Goal: Information Seeking & Learning: Learn about a topic

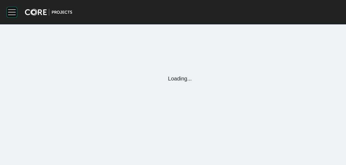
click at [11, 12] on rect at bounding box center [12, 12] width 8 height 1
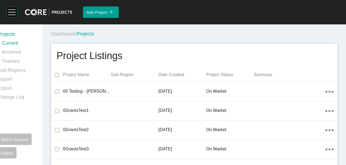
click at [12, 14] on rect at bounding box center [12, 12] width 10 height 10
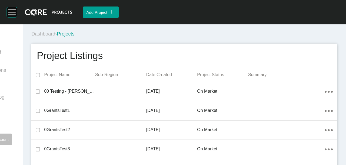
click at [11, 14] on rect at bounding box center [12, 12] width 10 height 10
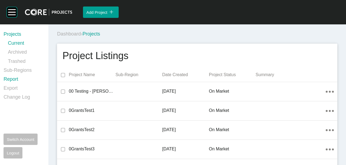
click at [11, 78] on link "Report" at bounding box center [23, 80] width 38 height 9
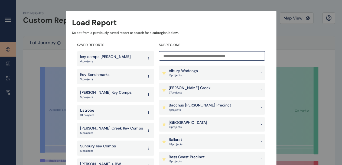
click at [195, 88] on p "[PERSON_NAME] Creek" at bounding box center [190, 87] width 42 height 5
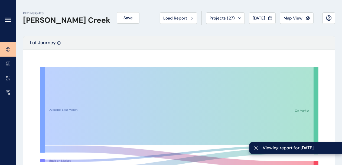
click at [6, 20] on icon at bounding box center [8, 20] width 6 height 6
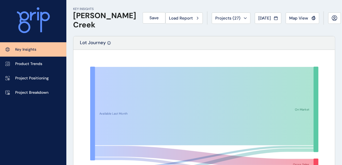
click at [295, 16] on span "Map View" at bounding box center [298, 17] width 19 height 5
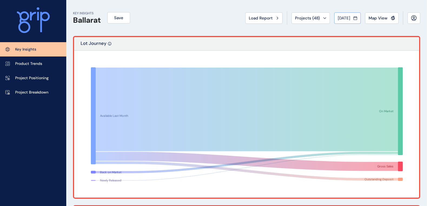
click at [338, 19] on span "[DATE]" at bounding box center [344, 17] width 12 height 5
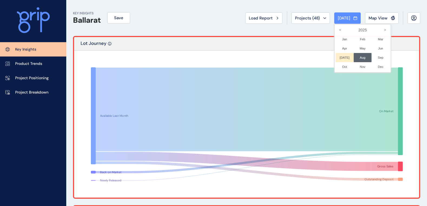
click at [341, 58] on li "[DATE] No report is available for this period. New months are usually published…" at bounding box center [345, 57] width 18 height 9
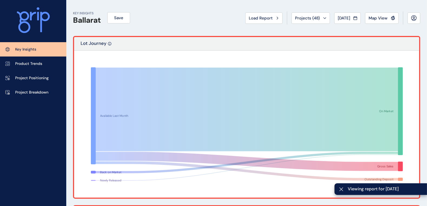
click at [208, 23] on div "KEY INSIGHTS Ballarat Save Load Report Projects ( 48 ) [DATE] 2025 < > Jan No r…" at bounding box center [246, 18] width 347 height 36
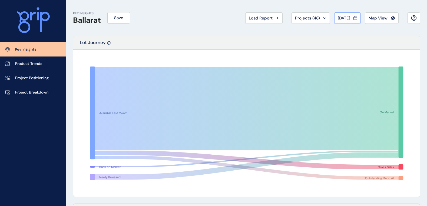
click at [346, 18] on span "[DATE]" at bounding box center [344, 17] width 12 height 5
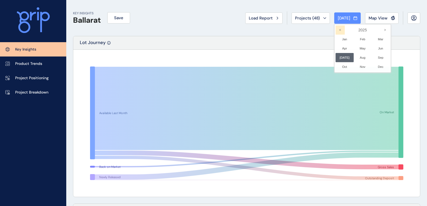
click at [338, 30] on icon "<" at bounding box center [340, 29] width 9 height 9
click at [338, 31] on icon "<" at bounding box center [340, 29] width 9 height 9
click at [346, 49] on li "Jun No report is available for this period. New months are usually published 5 …" at bounding box center [381, 48] width 18 height 9
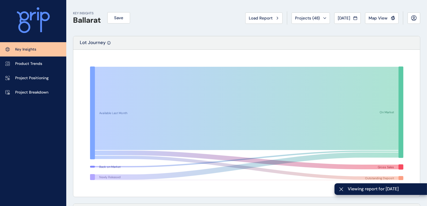
click at [211, 29] on div "KEY INSIGHTS Ballarat Save Load Report Projects ( 48 ) [DATE] 2021 < > Jan No r…" at bounding box center [246, 18] width 347 height 36
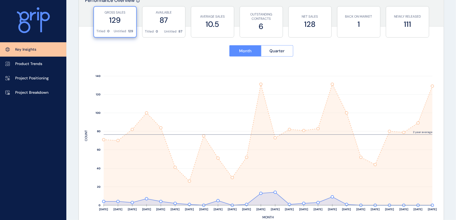
scroll to position [207, 0]
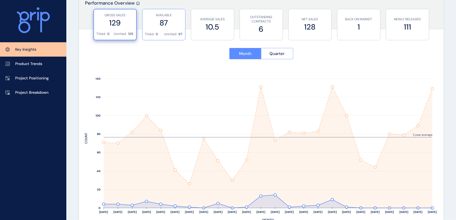
click at [167, 19] on label "87" at bounding box center [163, 23] width 37 height 11
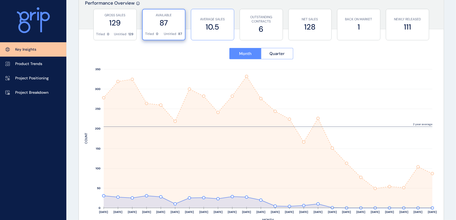
click at [206, 29] on label "10.5" at bounding box center [212, 27] width 37 height 11
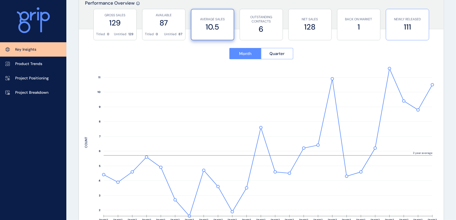
click at [346, 25] on label "111" at bounding box center [406, 27] width 37 height 11
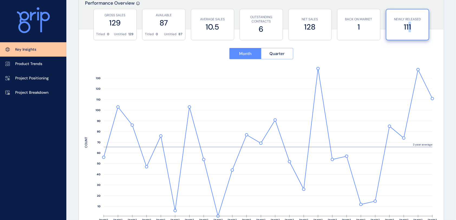
click at [346, 25] on div "GROSS SALES 129 Titled 0 Untitled 129 AVAILABLE 87 Titled 0 Untitled 87 AVERAGE…" at bounding box center [261, 22] width 365 height 27
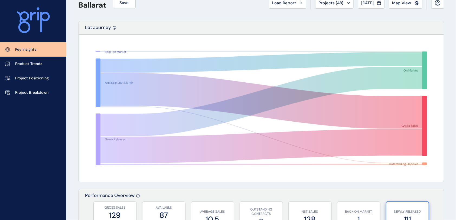
scroll to position [0, 0]
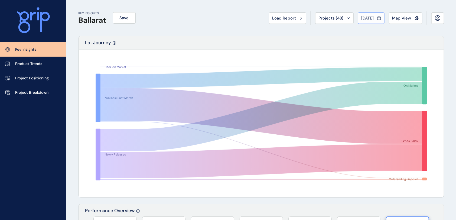
click at [346, 16] on icon at bounding box center [379, 17] width 4 height 5
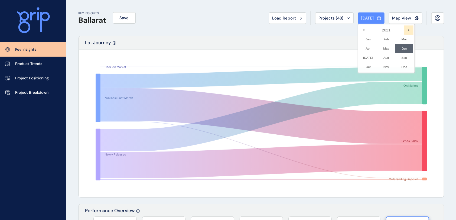
click at [346, 30] on icon ">" at bounding box center [408, 29] width 9 height 9
click at [346, 58] on li "Aug No report is available for this period. New months are usually published 5 …" at bounding box center [386, 57] width 18 height 9
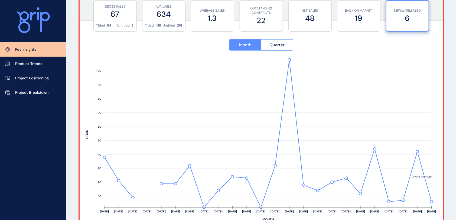
scroll to position [207, 0]
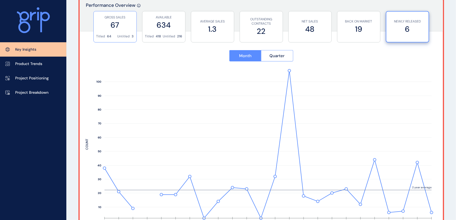
click at [122, 25] on label "67" at bounding box center [114, 25] width 37 height 11
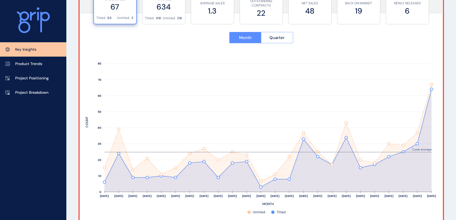
scroll to position [219, 0]
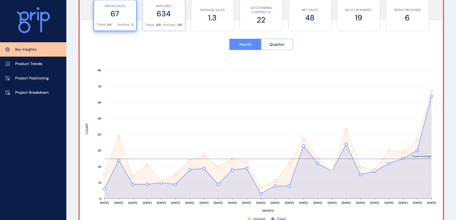
click at [174, 17] on label "634" at bounding box center [163, 13] width 37 height 11
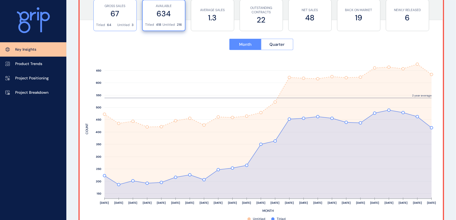
click at [110, 19] on div "GROSS SALES 67" at bounding box center [114, 11] width 37 height 23
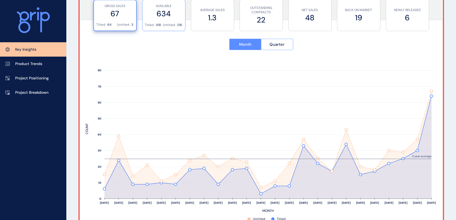
click at [171, 18] on label "634" at bounding box center [163, 13] width 37 height 11
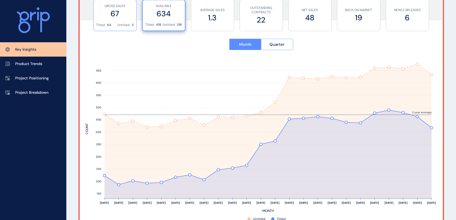
click at [119, 22] on div "GROSS SALES 67" at bounding box center [114, 11] width 37 height 23
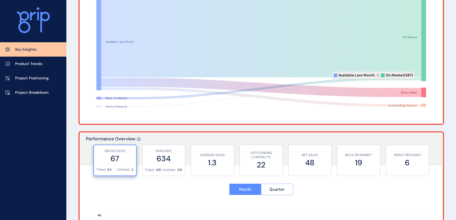
scroll to position [0, 0]
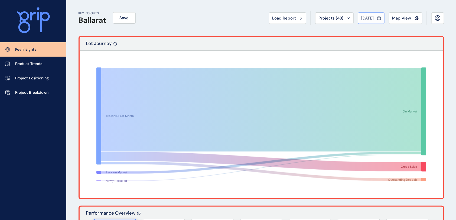
click at [346, 14] on button "[DATE]" at bounding box center [371, 17] width 27 height 11
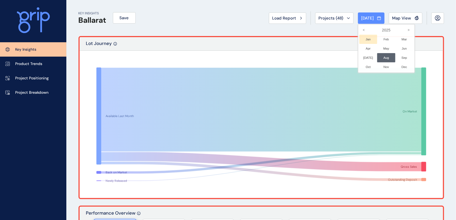
click at [346, 38] on li "Jan No report is available for this period. New months are usually published 5 …" at bounding box center [368, 39] width 18 height 9
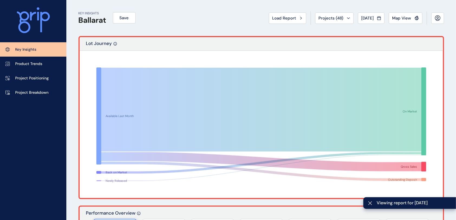
click at [210, 16] on div "KEY INSIGHTS Ballarat Save Load Report Projects ( 48 ) [DATE] 2025 < > Jan No r…" at bounding box center [260, 18] width 365 height 36
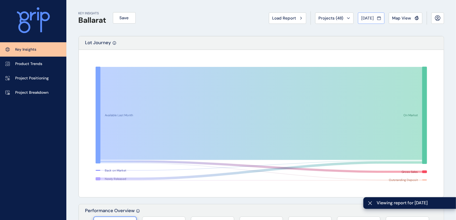
click at [346, 19] on div "[DATE]" at bounding box center [370, 17] width 19 height 5
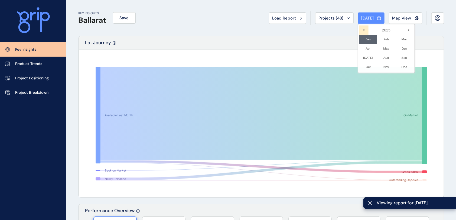
click at [346, 31] on icon "<" at bounding box center [363, 29] width 9 height 9
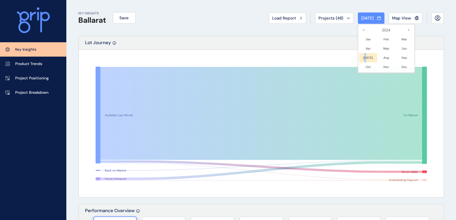
click at [346, 56] on li "[DATE] No report is available for this period. New months are usually published…" at bounding box center [368, 57] width 18 height 9
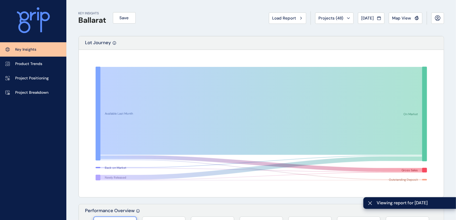
click at [223, 25] on div "KEY INSIGHTS Ballarat Save Load Report Projects ( 48 ) [DATE] 2024 < > Jan No r…" at bounding box center [260, 18] width 365 height 36
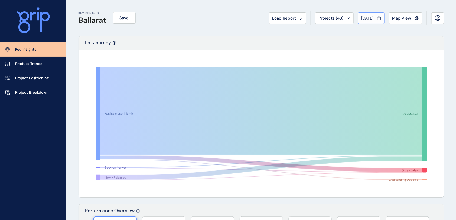
click at [346, 18] on span "[DATE]" at bounding box center [367, 17] width 12 height 5
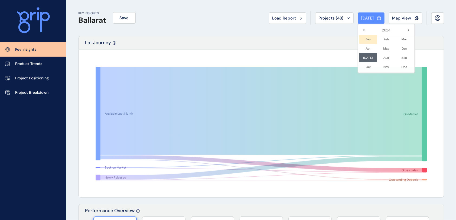
drag, startPoint x: 362, startPoint y: 35, endPoint x: 357, endPoint y: 34, distance: 4.5
click at [346, 36] on li "Jan No report is available for this period. New months are usually published 5 …" at bounding box center [368, 39] width 18 height 9
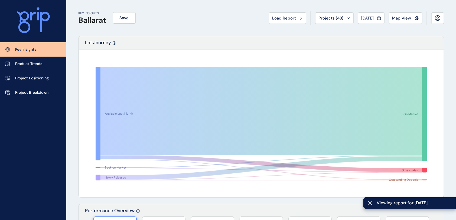
click at [251, 38] on div "Lot Journey" at bounding box center [261, 43] width 365 height 14
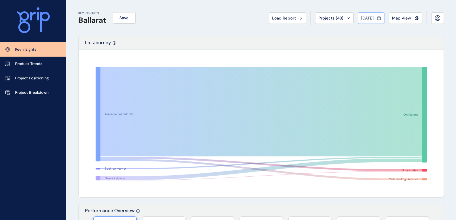
click at [346, 19] on span "[DATE]" at bounding box center [367, 17] width 12 height 5
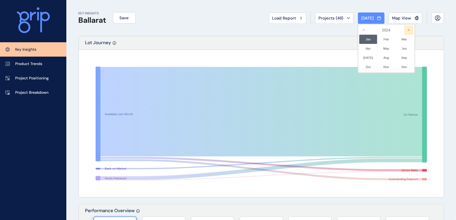
click at [346, 30] on icon ">" at bounding box center [408, 29] width 9 height 9
click at [346, 57] on li "Aug No report is available for this period. New months are usually published 5 …" at bounding box center [386, 57] width 18 height 9
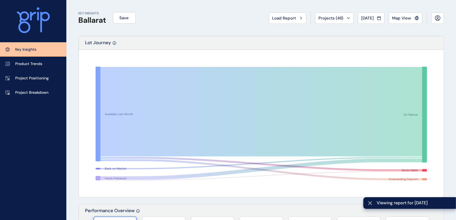
drag, startPoint x: 204, startPoint y: 30, endPoint x: 177, endPoint y: 25, distance: 27.1
click at [203, 30] on div "KEY INSIGHTS Ballarat Save Load Report Projects ( 48 ) [DATE] 2025 < > Jan No r…" at bounding box center [260, 18] width 365 height 36
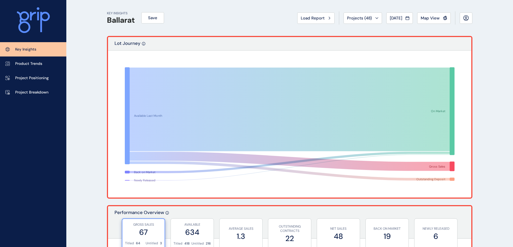
drag, startPoint x: 309, startPoint y: 17, endPoint x: 309, endPoint y: 22, distance: 4.9
click at [309, 17] on span "Load Report" at bounding box center [313, 17] width 24 height 5
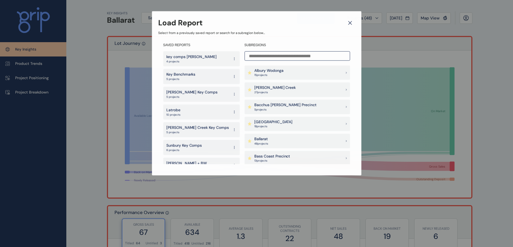
click at [284, 60] on input at bounding box center [297, 55] width 106 height 9
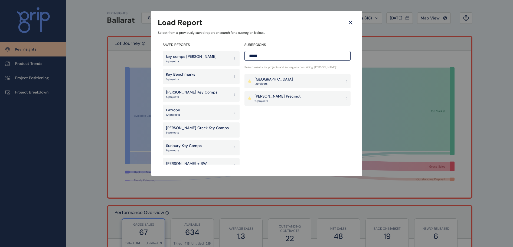
type input "*****"
click at [292, 99] on div "[PERSON_NAME] Precinct 27 project s" at bounding box center [297, 98] width 106 height 15
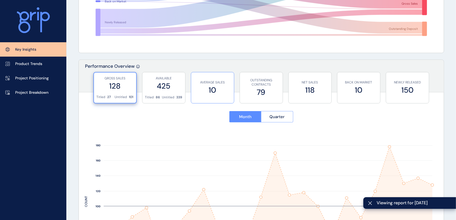
scroll to position [180, 0]
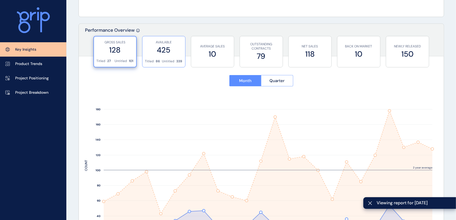
click at [150, 59] on p "Titled" at bounding box center [149, 61] width 9 height 5
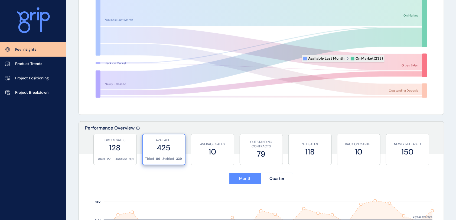
scroll to position [0, 0]
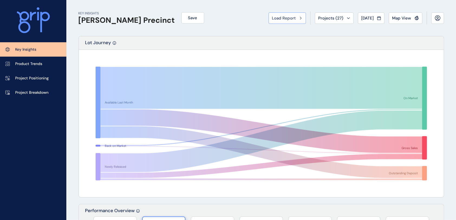
click at [285, 18] on span "Load Report" at bounding box center [284, 17] width 24 height 5
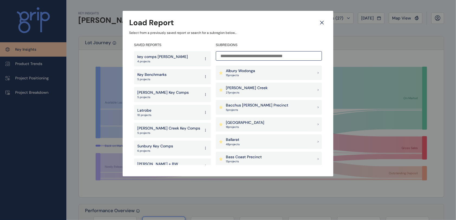
click at [268, 58] on input at bounding box center [269, 55] width 106 height 9
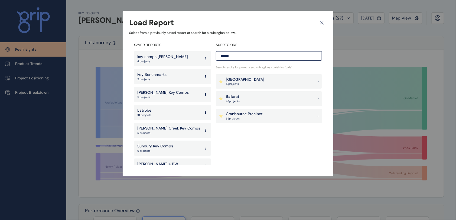
type input "*****"
click at [260, 97] on div "Ballarat 48 project s" at bounding box center [269, 98] width 106 height 15
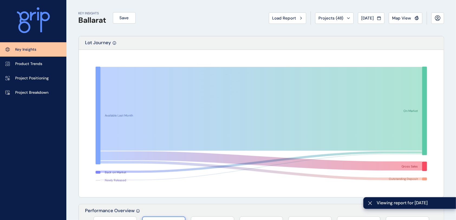
scroll to position [219, 0]
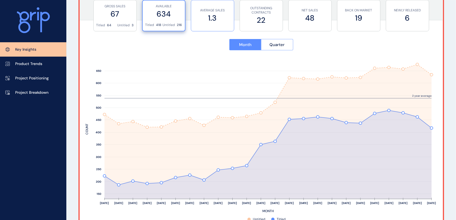
click at [211, 21] on label "1.3" at bounding box center [212, 18] width 37 height 11
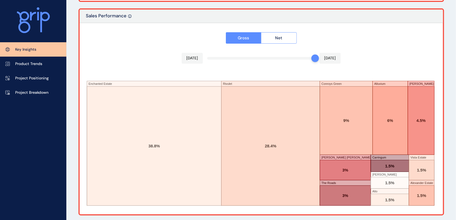
scroll to position [926, 0]
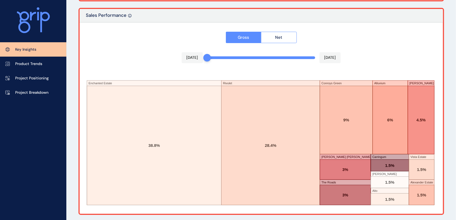
drag, startPoint x: 313, startPoint y: 59, endPoint x: 203, endPoint y: 62, distance: 110.1
click at [203, 62] on div "Gross Net [DATE] [DATE] Enchanted Estate Rivulet Conroys Green Alluvium [PERSON…" at bounding box center [261, 117] width 363 height 191
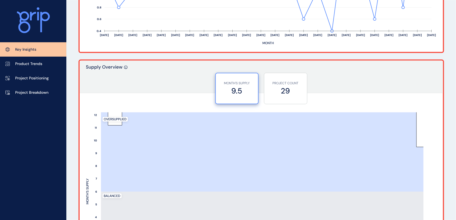
scroll to position [0, 0]
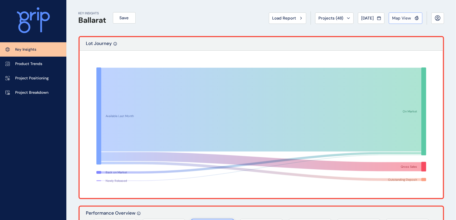
click at [346, 15] on span "Map View" at bounding box center [401, 17] width 19 height 5
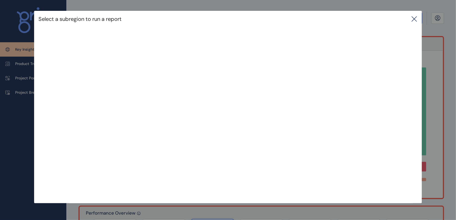
click at [346, 19] on icon at bounding box center [414, 19] width 6 height 6
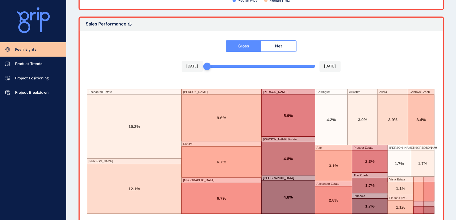
scroll to position [926, 0]
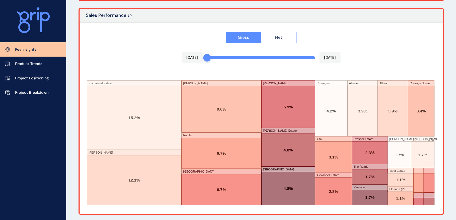
click at [268, 37] on button "Net" at bounding box center [279, 37] width 36 height 11
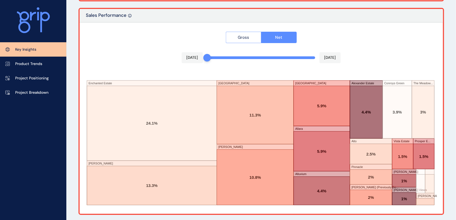
click at [243, 35] on span "Gross" at bounding box center [243, 37] width 11 height 5
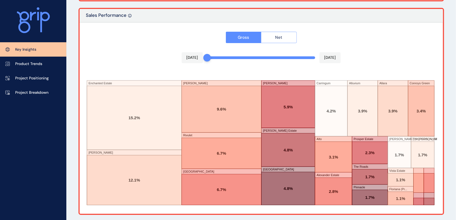
click at [271, 38] on button "Net" at bounding box center [279, 37] width 36 height 11
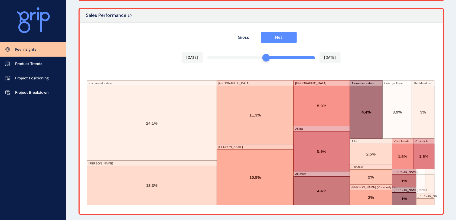
drag, startPoint x: 211, startPoint y: 56, endPoint x: 264, endPoint y: 57, distance: 53.3
click at [264, 57] on div at bounding box center [266, 58] width 8 height 8
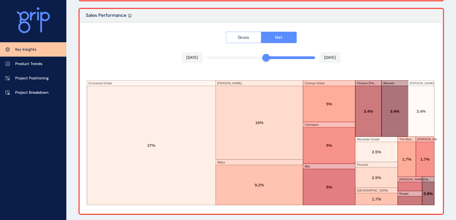
click at [244, 35] on span "Gross" at bounding box center [243, 37] width 11 height 5
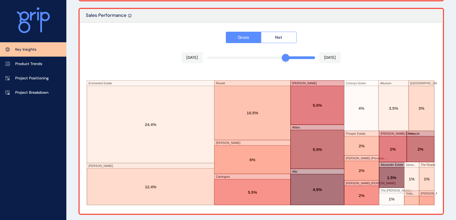
drag, startPoint x: 264, startPoint y: 56, endPoint x: 286, endPoint y: 56, distance: 21.9
click at [286, 56] on div "Gross Net [DATE] [DATE] Enchanted Estate [PERSON_NAME][GEOGRAPHIC_DATA] [PERSON…" at bounding box center [261, 117] width 363 height 191
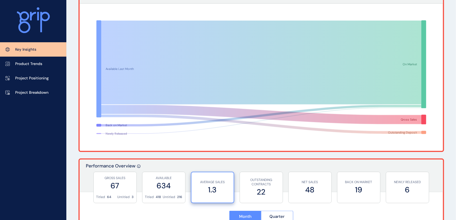
scroll to position [0, 0]
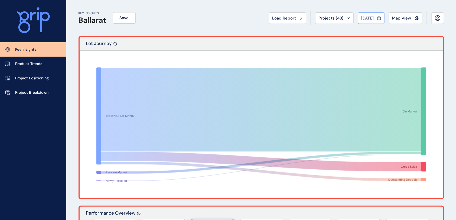
click at [346, 17] on span "[DATE]" at bounding box center [367, 17] width 12 height 5
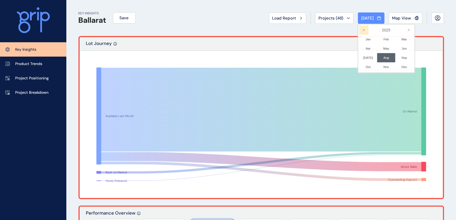
click at [346, 31] on icon "<" at bounding box center [363, 29] width 9 height 9
click at [346, 29] on icon "<" at bounding box center [363, 29] width 9 height 9
click at [346, 65] on li "Dec No report is available for this period. New months are usually published 5 …" at bounding box center [404, 66] width 18 height 9
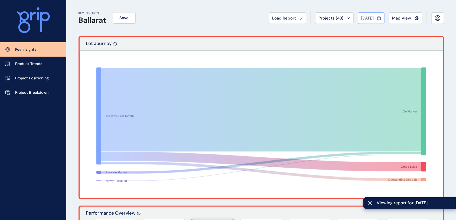
click at [346, 16] on span "[DATE]" at bounding box center [367, 17] width 12 height 5
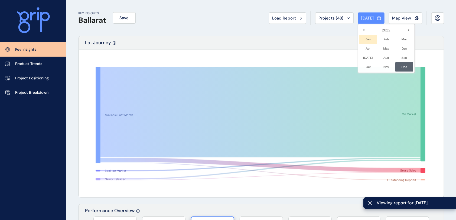
click at [346, 30] on icon "<" at bounding box center [363, 29] width 9 height 9
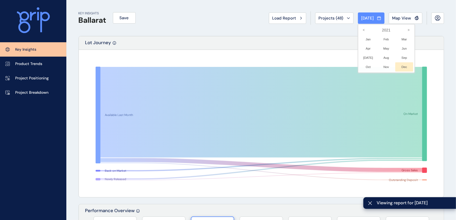
click at [346, 66] on li "Dec No report is available for this period. New months are usually published 5 …" at bounding box center [404, 66] width 18 height 9
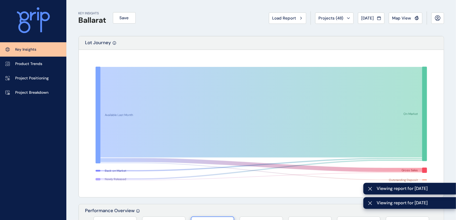
click at [233, 21] on div "KEY INSIGHTS Ballarat Save Load Report Projects ( 48 ) [DATE] 2021 < > Jan No r…" at bounding box center [260, 18] width 365 height 36
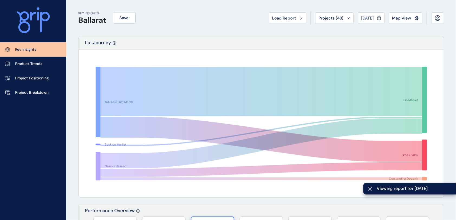
scroll to position [919, 0]
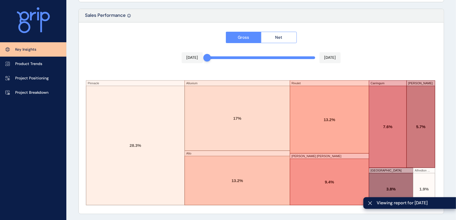
drag, startPoint x: 314, startPoint y: 57, endPoint x: 190, endPoint y: 57, distance: 123.6
click at [190, 57] on div "Gross Net [DATE] [DATE] Pinnacle Alluvium Alto Rivulet [PERSON_NAME] [PERSON_NA…" at bounding box center [261, 117] width 365 height 191
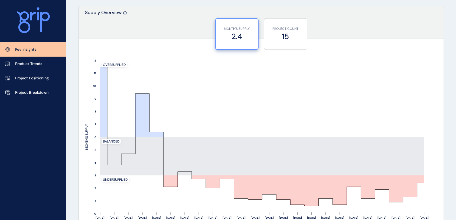
scroll to position [0, 0]
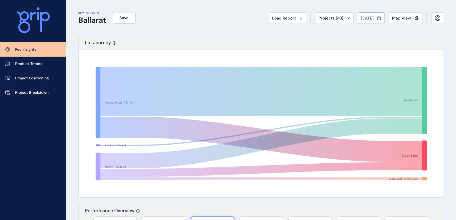
click at [346, 20] on div "[DATE]" at bounding box center [370, 17] width 19 height 5
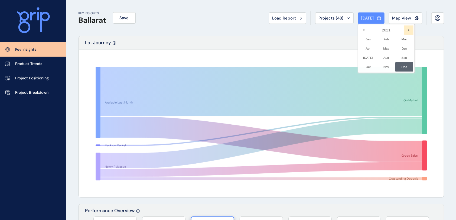
click at [346, 27] on icon ">" at bounding box center [408, 29] width 9 height 9
click at [346, 28] on icon ">" at bounding box center [408, 29] width 9 height 9
click at [346, 56] on li "Aug No report is available for this period. New months are usually published 5 …" at bounding box center [386, 57] width 18 height 9
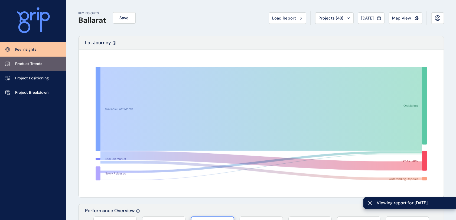
click at [22, 65] on p "Product Trends" at bounding box center [28, 63] width 27 height 5
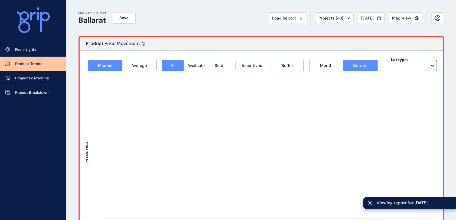
type input "*********"
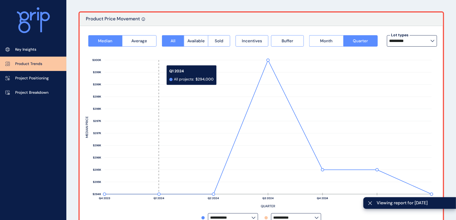
scroll to position [36, 0]
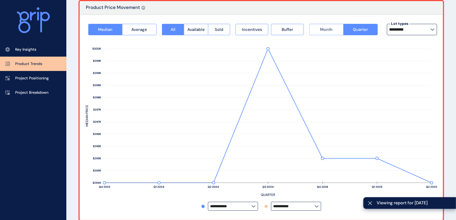
click at [333, 29] on button "Month" at bounding box center [326, 29] width 34 height 11
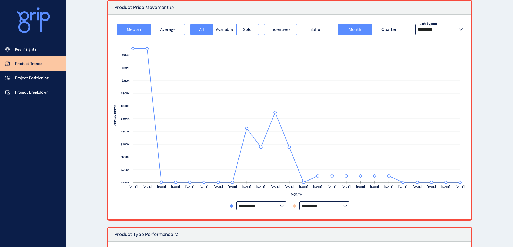
click at [346, 28] on input "*********" at bounding box center [437, 29] width 41 height 4
click at [333, 164] on input "**********" at bounding box center [322, 206] width 41 height 4
click at [321, 164] on p "[PERSON_NAME]" at bounding box center [319, 210] width 30 height 5
type input "**********"
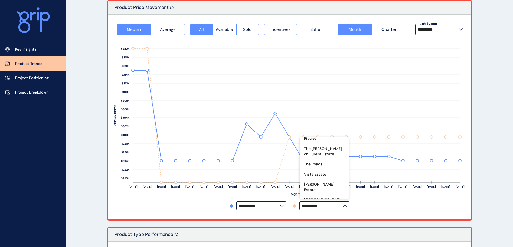
click at [346, 164] on div "**********" at bounding box center [289, 117] width 351 height 193
click at [281, 164] on icon at bounding box center [282, 206] width 4 height 2
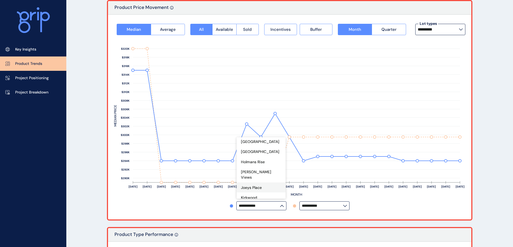
scroll to position [284, 0]
click at [258, 164] on div "[PERSON_NAME]" at bounding box center [260, 195] width 49 height 10
type input "*****"
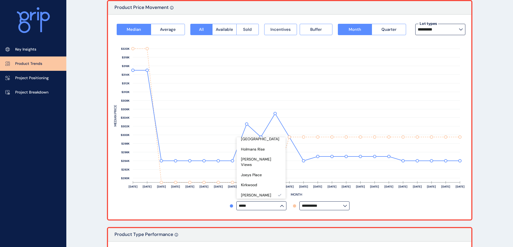
click at [187, 164] on div at bounding box center [289, 117] width 363 height 205
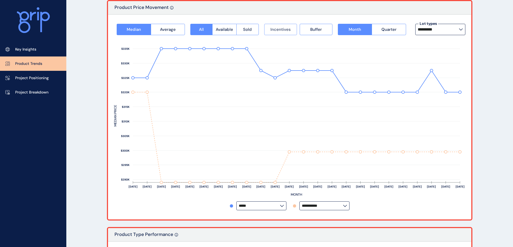
click at [280, 29] on span "Incentives" at bounding box center [280, 29] width 20 height 5
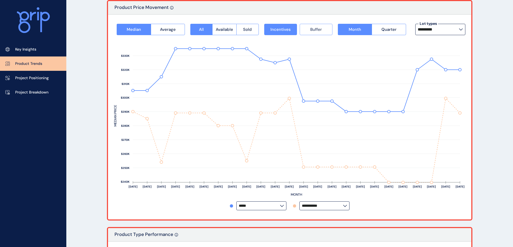
click at [321, 30] on span "Buffer" at bounding box center [316, 29] width 12 height 5
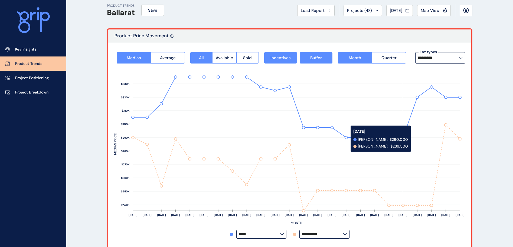
scroll to position [0, 0]
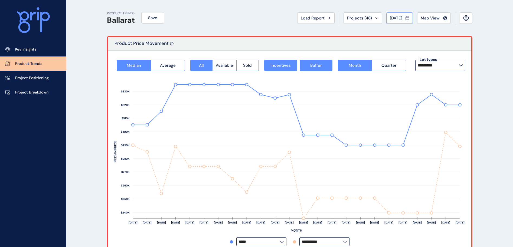
click at [346, 18] on span "[DATE]" at bounding box center [396, 17] width 12 height 5
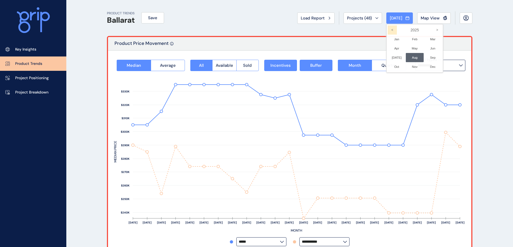
click at [346, 30] on icon "<" at bounding box center [391, 29] width 9 height 9
click at [346, 66] on li "Dec No report is available for this period. New months are usually published 5 …" at bounding box center [432, 66] width 18 height 9
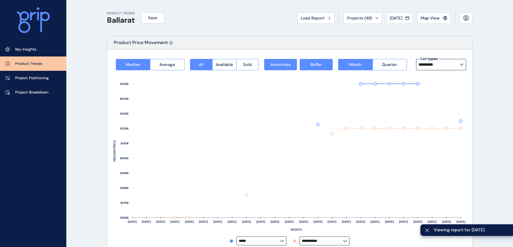
click at [346, 69] on label "*********" at bounding box center [441, 64] width 50 height 11
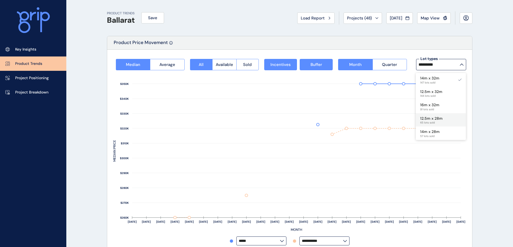
click at [346, 116] on p "12.5m x 28m" at bounding box center [431, 118] width 22 height 5
type input "**********"
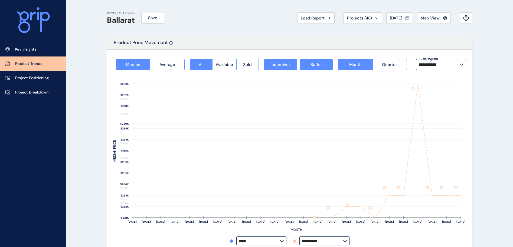
click at [319, 65] on span "Buffer" at bounding box center [316, 64] width 12 height 5
click at [280, 64] on span "Incentives" at bounding box center [280, 64] width 20 height 5
click at [346, 61] on label "**********" at bounding box center [441, 64] width 50 height 11
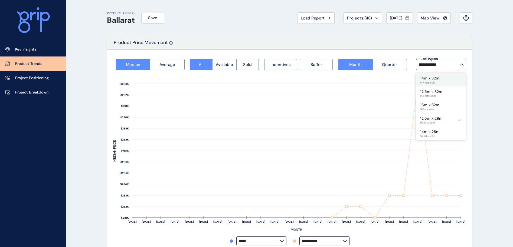
click at [346, 82] on div "14m x 32m 147 lots sold" at bounding box center [441, 80] width 50 height 14
type input "*********"
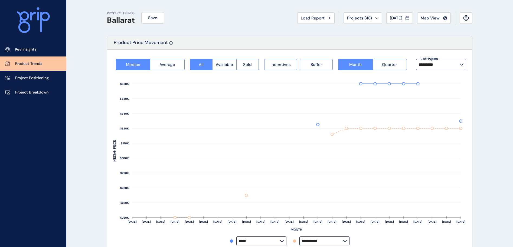
click at [346, 59] on label "Lot types" at bounding box center [428, 58] width 19 height 5
click at [346, 90] on p "12.5m x 32m" at bounding box center [431, 91] width 22 height 5
type input "**********"
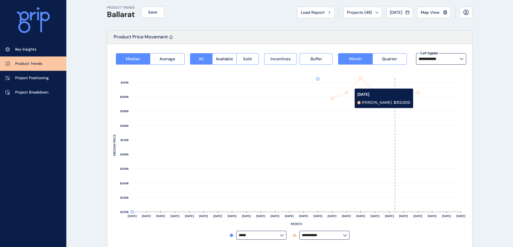
scroll to position [41, 0]
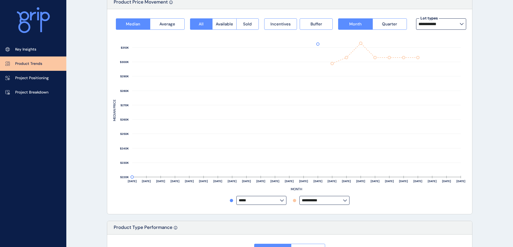
click at [275, 164] on input "*****" at bounding box center [259, 201] width 41 height 4
click at [261, 138] on div "All projects" at bounding box center [260, 137] width 49 height 10
type input "**********"
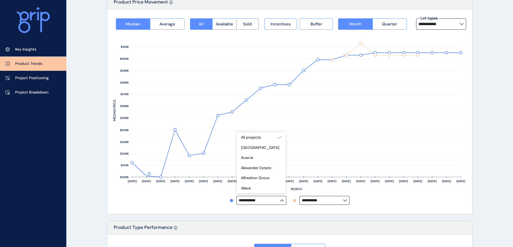
click at [287, 25] on span "Incentives" at bounding box center [280, 23] width 20 height 5
click at [311, 21] on span "Buffer" at bounding box center [316, 23] width 12 height 5
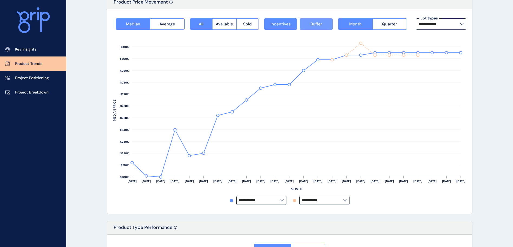
click at [311, 21] on span "Buffer" at bounding box center [316, 23] width 12 height 5
click at [277, 27] on span "Incentives" at bounding box center [280, 23] width 20 height 5
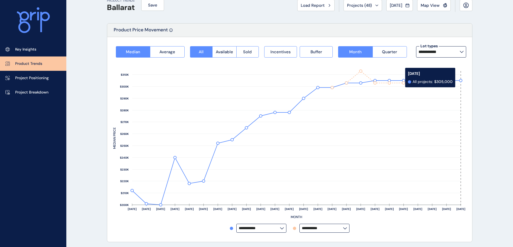
scroll to position [0, 0]
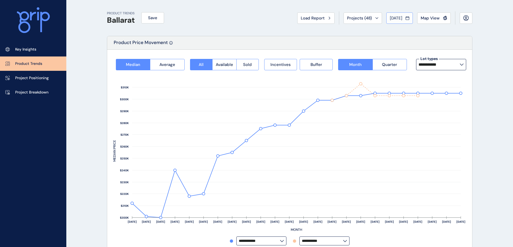
click at [346, 18] on icon at bounding box center [407, 17] width 4 height 5
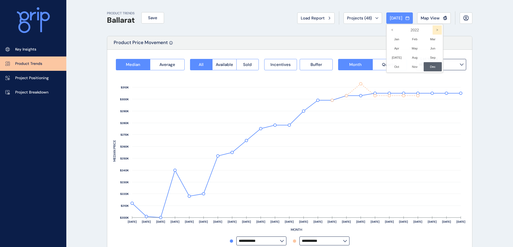
click at [346, 29] on icon ">" at bounding box center [436, 29] width 9 height 9
click at [346, 56] on li "Aug No report is available for this period. New months are usually published 5 …" at bounding box center [415, 57] width 18 height 9
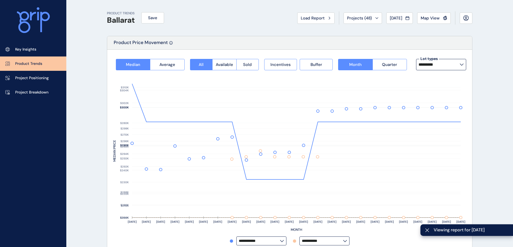
type input "*********"
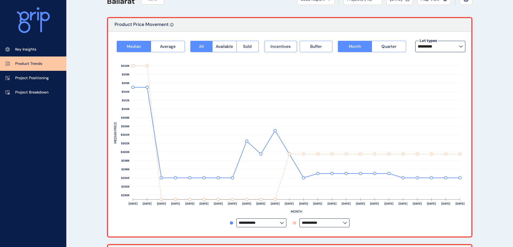
scroll to position [19, 0]
click at [346, 45] on icon at bounding box center [460, 46] width 3 height 2
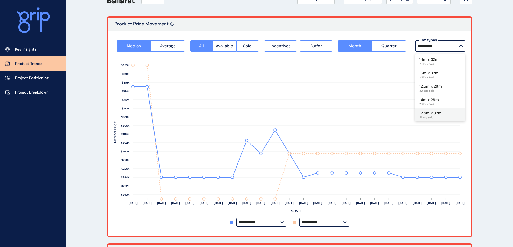
click at [346, 113] on p "12.5m x 32m" at bounding box center [430, 113] width 22 height 5
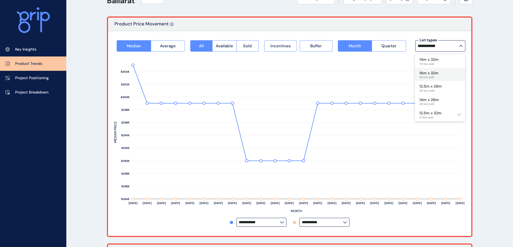
click at [346, 72] on p "16m x 32m" at bounding box center [428, 73] width 19 height 5
type input "*********"
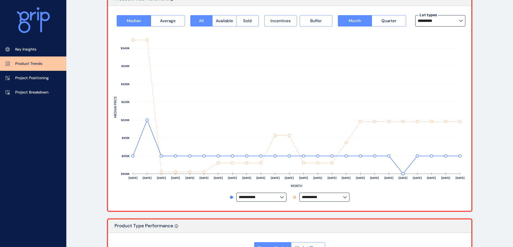
scroll to position [48, 0]
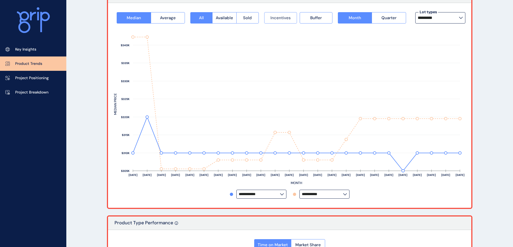
click at [288, 19] on span "Incentives" at bounding box center [280, 17] width 20 height 5
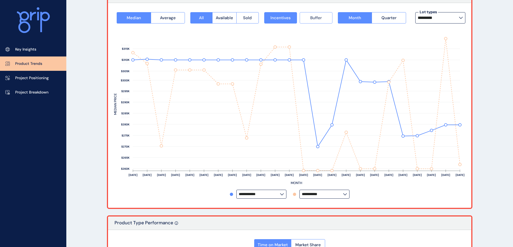
click at [312, 17] on span "Buffer" at bounding box center [316, 17] width 12 height 5
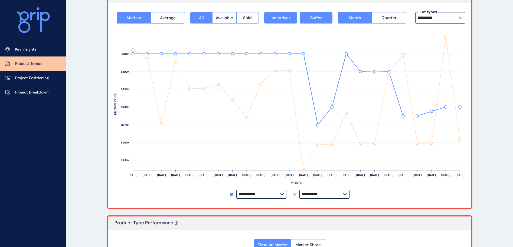
drag, startPoint x: 503, startPoint y: 84, endPoint x: 508, endPoint y: 75, distance: 11.3
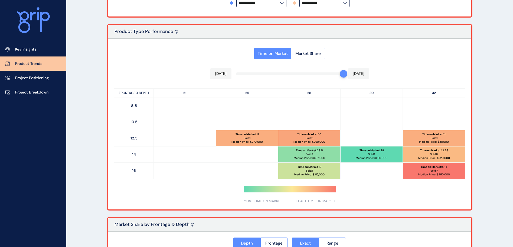
scroll to position [244, 0]
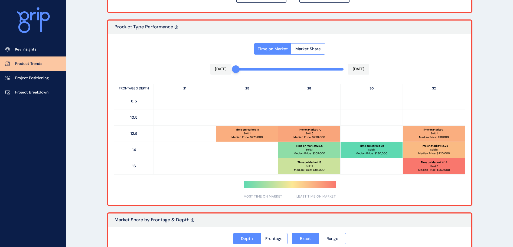
drag, startPoint x: 344, startPoint y: 69, endPoint x: 215, endPoint y: 73, distance: 129.4
click at [215, 73] on div "Time on Market Market Share [DATE] [DATE] FRONTAGE X DEPTH 21 25 28 30 32 8.5 1…" at bounding box center [289, 119] width 363 height 171
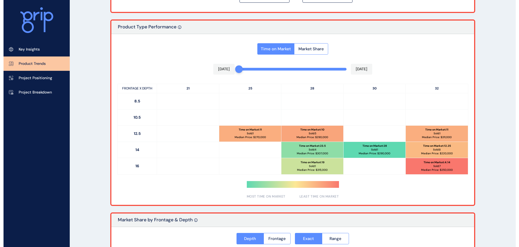
scroll to position [0, 0]
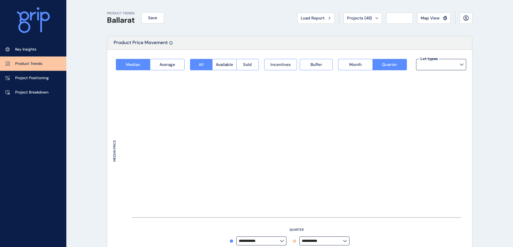
type input "*********"
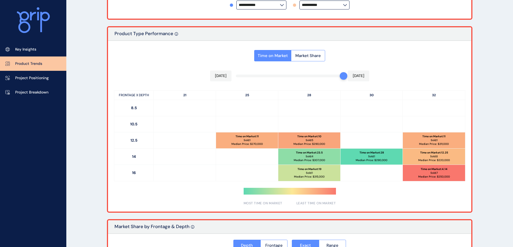
scroll to position [243, 0]
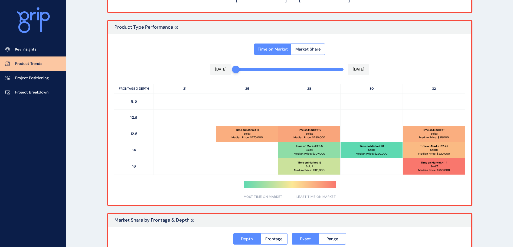
drag, startPoint x: 342, startPoint y: 70, endPoint x: 210, endPoint y: 62, distance: 131.4
click at [210, 62] on div "Time on Market Market Share [DATE] [DATE] FRONTAGE X DEPTH 21 25 28 30 32 8.5 1…" at bounding box center [289, 119] width 363 height 171
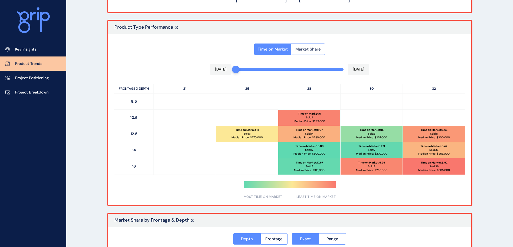
click at [317, 44] on button "Market Share" at bounding box center [308, 49] width 34 height 11
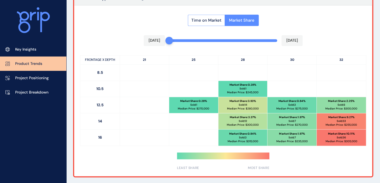
scroll to position [275, 0]
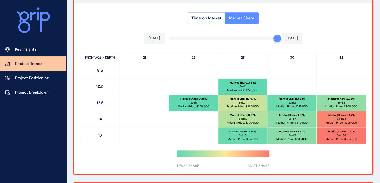
drag, startPoint x: 170, startPoint y: 37, endPoint x: 323, endPoint y: 36, distance: 153.1
click at [323, 36] on div "Time on Market Market Share Aug 2025 Aug 2025 FRONTAGE X DEPTH 21 25 28 30 32 8…" at bounding box center [223, 88] width 298 height 171
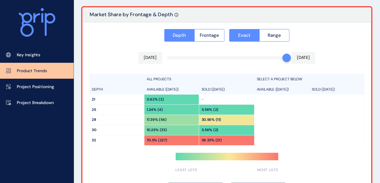
scroll to position [450, 0]
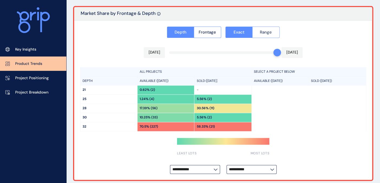
click at [268, 33] on span "Range" at bounding box center [266, 31] width 12 height 5
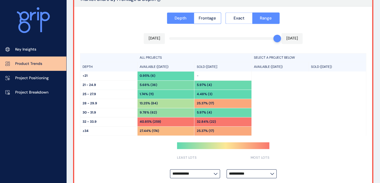
scroll to position [472, 0]
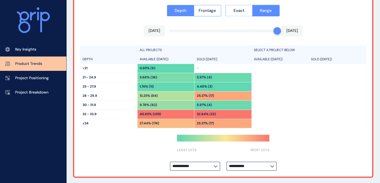
click at [213, 167] on label "**********" at bounding box center [195, 166] width 50 height 9
click at [251, 165] on input "**********" at bounding box center [249, 166] width 41 height 4
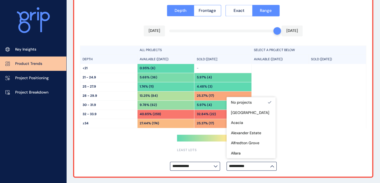
click at [252, 165] on input "**********" at bounding box center [249, 166] width 41 height 4
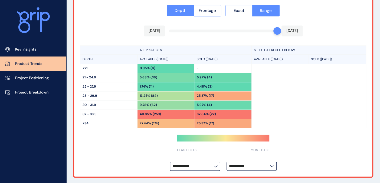
click at [252, 165] on input "**********" at bounding box center [249, 166] width 41 height 4
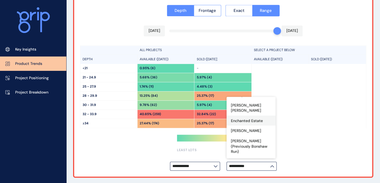
scroll to position [301, 0]
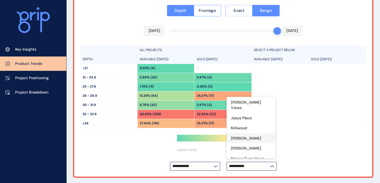
click at [247, 133] on div "[PERSON_NAME]" at bounding box center [250, 138] width 49 height 10
type input "*****"
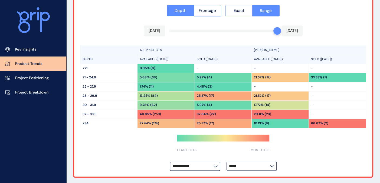
click at [118, 146] on div "**********" at bounding box center [223, 88] width 298 height 178
drag, startPoint x: 320, startPoint y: 122, endPoint x: 314, endPoint y: 122, distance: 6.2
click at [314, 122] on div "66.67% (2)" at bounding box center [337, 123] width 57 height 9
click at [314, 122] on p "66.67% (2)" at bounding box center [319, 123] width 17 height 5
click at [331, 74] on div "33.33% (1)" at bounding box center [337, 77] width 57 height 9
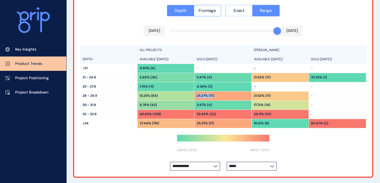
drag, startPoint x: 196, startPoint y: 95, endPoint x: 216, endPoint y: 95, distance: 20.0
click at [216, 95] on div "25.37% (17)" at bounding box center [222, 95] width 57 height 9
click at [206, 94] on p "25.37% (17)" at bounding box center [204, 96] width 17 height 5
drag, startPoint x: 140, startPoint y: 95, endPoint x: 160, endPoint y: 95, distance: 20.8
click at [160, 95] on div "13.25% (84)" at bounding box center [165, 95] width 57 height 9
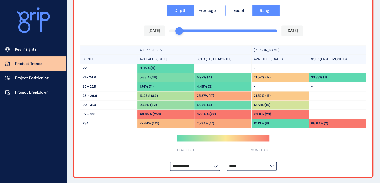
drag, startPoint x: 273, startPoint y: 30, endPoint x: 176, endPoint y: 29, distance: 97.1
click at [176, 29] on div "**********" at bounding box center [223, 88] width 298 height 178
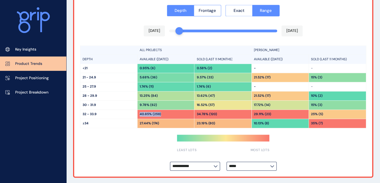
drag, startPoint x: 139, startPoint y: 114, endPoint x: 169, endPoint y: 113, distance: 30.3
click at [169, 113] on div "40.85% (259)" at bounding box center [165, 114] width 57 height 9
drag, startPoint x: 196, startPoint y: 113, endPoint x: 219, endPoint y: 114, distance: 23.8
click at [219, 114] on div "34.78% (120)" at bounding box center [222, 114] width 57 height 9
drag, startPoint x: 274, startPoint y: 75, endPoint x: 257, endPoint y: 78, distance: 16.7
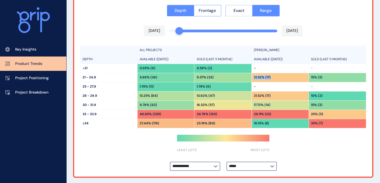
click at [252, 75] on div "21.52% (17)" at bounding box center [280, 77] width 57 height 9
click at [287, 91] on div "21.52% (17)" at bounding box center [280, 95] width 57 height 9
click at [212, 9] on span "Frontage" at bounding box center [207, 10] width 17 height 5
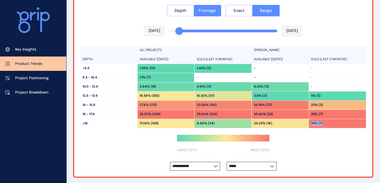
drag, startPoint x: 325, startPoint y: 122, endPoint x: 304, endPoint y: 121, distance: 21.1
click at [304, 121] on div "20.25% (16) 35% (7)" at bounding box center [309, 123] width 114 height 9
click at [318, 124] on p "35% (7)" at bounding box center [317, 123] width 12 height 5
drag, startPoint x: 254, startPoint y: 122, endPoint x: 276, endPoint y: 122, distance: 22.2
click at [276, 122] on div "20.25% (16)" at bounding box center [280, 123] width 57 height 9
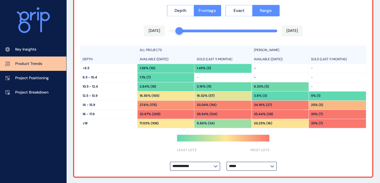
click at [213, 165] on icon at bounding box center [215, 166] width 4 height 2
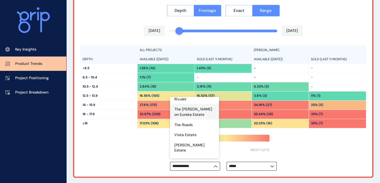
scroll to position [437, 0]
click at [193, 167] on p "[PERSON_NAME]" at bounding box center [189, 169] width 30 height 5
type input "**********"
click at [152, 153] on div at bounding box center [223, 88] width 298 height 178
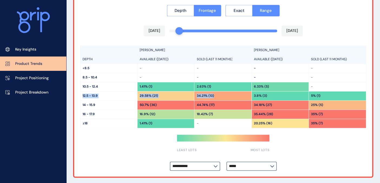
drag, startPoint x: 82, startPoint y: 94, endPoint x: 242, endPoint y: 91, distance: 160.2
click at [242, 91] on div "12.5 - 13.9 29.58% (21) 34.21% (13)" at bounding box center [165, 95] width 171 height 9
click at [157, 94] on p "29.58% (21)" at bounding box center [149, 96] width 18 height 5
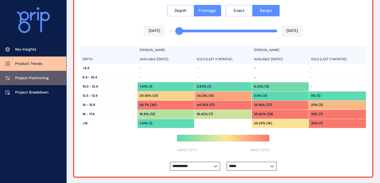
click at [34, 78] on p "Project Positioning" at bounding box center [32, 77] width 34 height 5
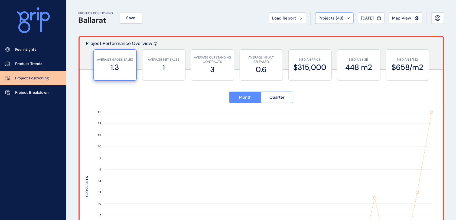
click at [339, 19] on div "Projects ( 48 )" at bounding box center [333, 17] width 31 height 5
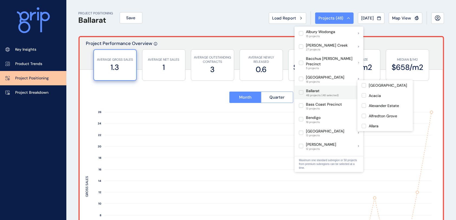
click at [301, 90] on label at bounding box center [301, 92] width 4 height 4
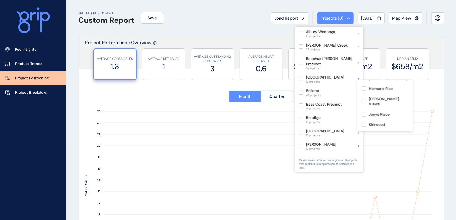
scroll to position [288, 0]
click at [364, 121] on label at bounding box center [363, 123] width 4 height 4
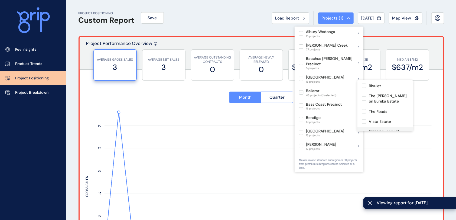
scroll to position [448, 0]
click at [364, 140] on label at bounding box center [363, 142] width 4 height 4
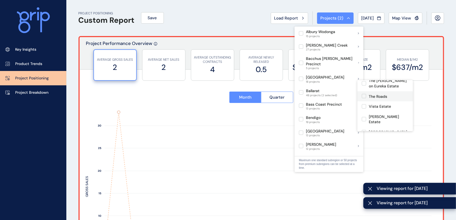
scroll to position [412, 0]
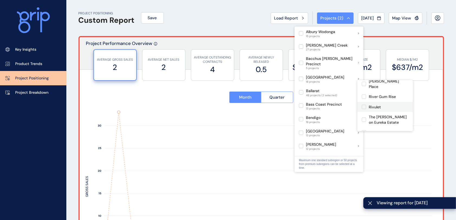
click at [364, 105] on label at bounding box center [363, 107] width 4 height 4
type input "*******"
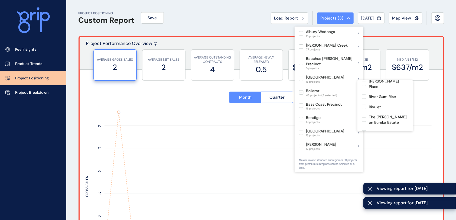
scroll to position [340, 0]
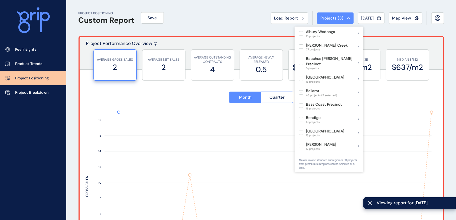
click at [231, 6] on div "PROJECT POSITIONING Custom Report Save Load Report Projects ( 3 ) Aug 2025 2025…" at bounding box center [260, 18] width 365 height 36
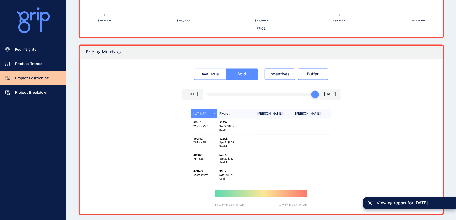
scroll to position [472, 0]
drag, startPoint x: 310, startPoint y: 94, endPoint x: 304, endPoint y: 94, distance: 5.7
click at [101, 92] on div "Available Sold Incentives Buffer Sep 2024 Aug 2025 LOT SIZE Rivulet Winterfield…" at bounding box center [261, 136] width 363 height 154
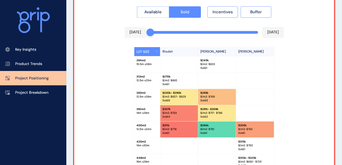
scroll to position [535, 0]
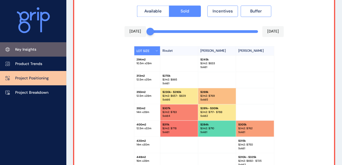
click at [30, 49] on p "Key Insights" at bounding box center [25, 49] width 21 height 5
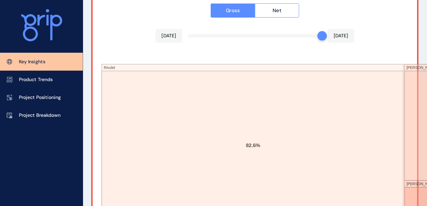
scroll to position [939, 0]
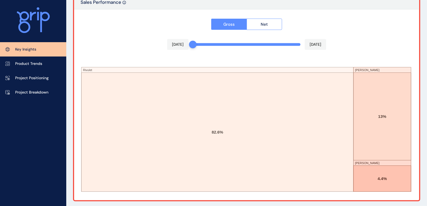
drag, startPoint x: 296, startPoint y: 44, endPoint x: 166, endPoint y: 35, distance: 130.7
click at [165, 36] on div "Gross Net Sep 2024 Aug 2025 Rivulet Lucas Winterfield 82.6% 13% 4.4%" at bounding box center [246, 104] width 345 height 191
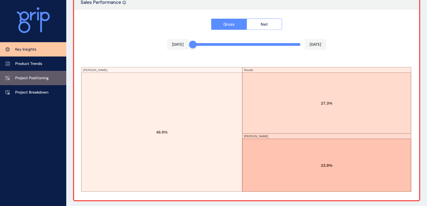
click at [35, 78] on p "Project Positioning" at bounding box center [32, 77] width 34 height 5
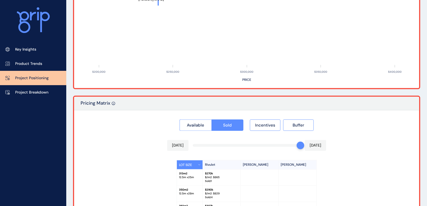
type input "*******"
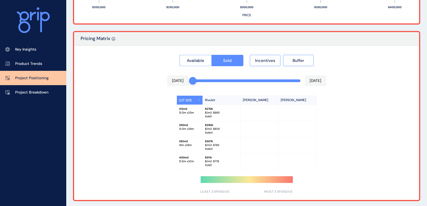
drag, startPoint x: 286, startPoint y: 79, endPoint x: 158, endPoint y: 69, distance: 128.6
click at [158, 69] on div "Available Sold Incentives Buffer Sep 2024 Aug 2025 LOT SIZE Rivulet Winterfield…" at bounding box center [246, 123] width 345 height 154
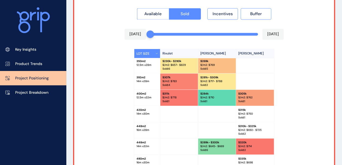
scroll to position [541, 0]
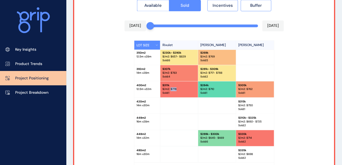
drag, startPoint x: 170, startPoint y: 89, endPoint x: 178, endPoint y: 88, distance: 8.2
click at [178, 88] on p "$/m2: $ 778" at bounding box center [178, 89] width 33 height 4
click at [209, 90] on p "$/m2: $ 710" at bounding box center [216, 89] width 33 height 4
click at [252, 90] on p "$/m2: $ 762" at bounding box center [255, 89] width 34 height 4
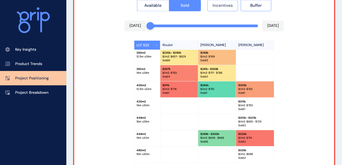
click at [226, 6] on span "Incentives" at bounding box center [222, 5] width 20 height 5
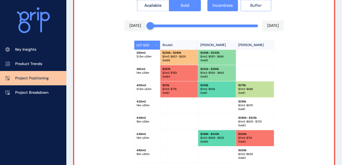
click at [259, 7] on span "Buffer" at bounding box center [256, 5] width 12 height 5
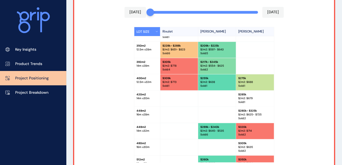
scroll to position [35, 0]
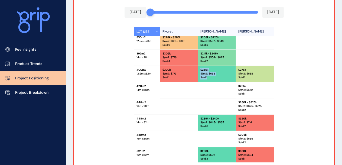
drag, startPoint x: 208, startPoint y: 76, endPoint x: 197, endPoint y: 70, distance: 12.1
click at [198, 70] on div "$ 255k $/m2: $ 638 Sold : 1" at bounding box center [217, 74] width 38 height 16
click at [204, 75] on p "Sold : 1" at bounding box center [216, 77] width 33 height 4
click at [209, 77] on p "Sold : 1" at bounding box center [216, 77] width 33 height 4
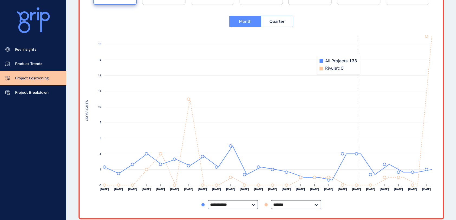
scroll to position [35, 0]
click at [248, 203] on input "**********" at bounding box center [230, 204] width 41 height 4
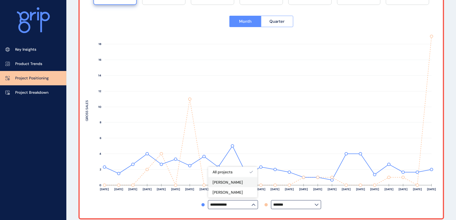
click at [240, 181] on div "[PERSON_NAME]" at bounding box center [232, 182] width 49 height 10
type input "*****"
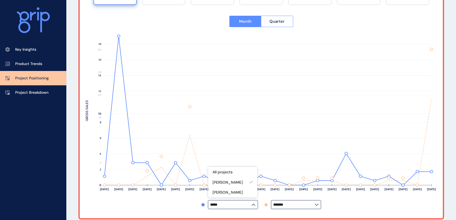
click at [358, 206] on div "***** *******" at bounding box center [260, 204] width 351 height 9
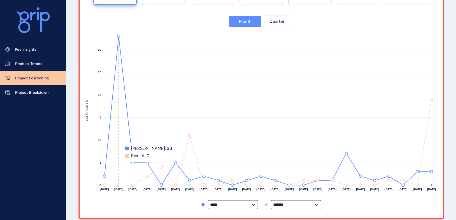
scroll to position [112, 0]
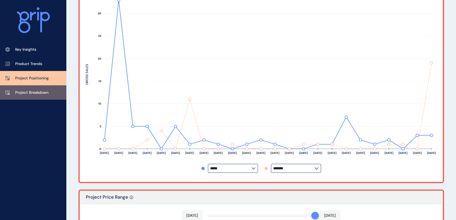
click at [40, 90] on p "Project Breakdown" at bounding box center [31, 92] width 33 height 5
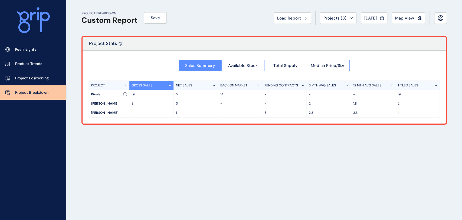
click at [296, 18] on div "Load Report" at bounding box center [292, 17] width 30 height 5
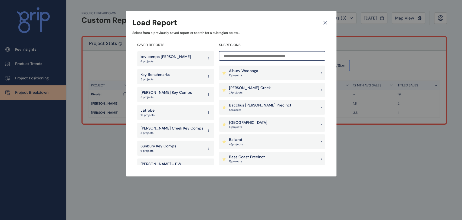
click at [235, 57] on input at bounding box center [272, 55] width 106 height 9
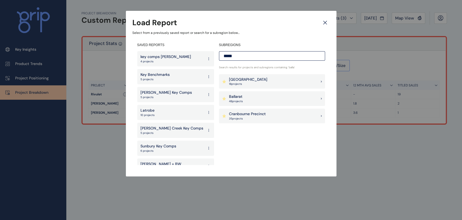
type input "*****"
click at [240, 98] on p "Ballarat" at bounding box center [236, 96] width 14 height 5
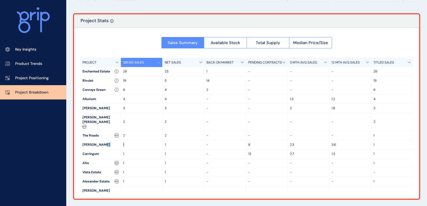
drag, startPoint x: 126, startPoint y: 136, endPoint x: 120, endPoint y: 135, distance: 5.4
click at [120, 140] on div "Winterfield 1 1 - 8 2.3 3.6 1" at bounding box center [246, 144] width 333 height 9
click at [120, 140] on div "[PERSON_NAME]" at bounding box center [100, 144] width 40 height 9
click at [318, 62] on div "3 MTH AVG SALES" at bounding box center [309, 62] width 42 height 9
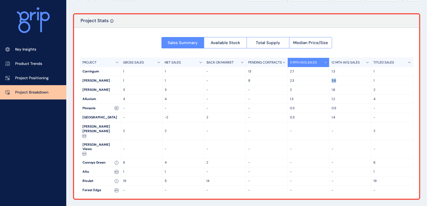
drag, startPoint x: 331, startPoint y: 80, endPoint x: 336, endPoint y: 85, distance: 7.1
click at [335, 81] on p "3.6" at bounding box center [350, 80] width 37 height 5
drag, startPoint x: 331, startPoint y: 91, endPoint x: 337, endPoint y: 89, distance: 6.8
click at [337, 89] on p "1.8" at bounding box center [350, 90] width 37 height 5
click at [338, 88] on p "1.8" at bounding box center [350, 90] width 37 height 5
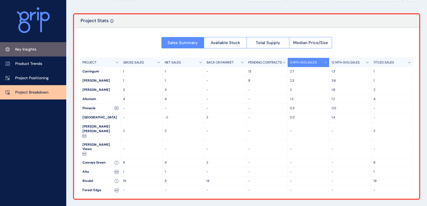
click at [34, 50] on p "Key Insights" at bounding box center [25, 49] width 21 height 5
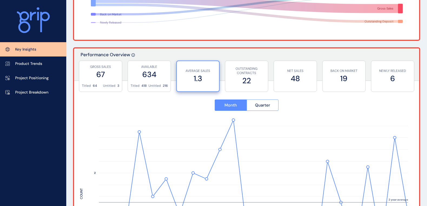
scroll to position [192, 0]
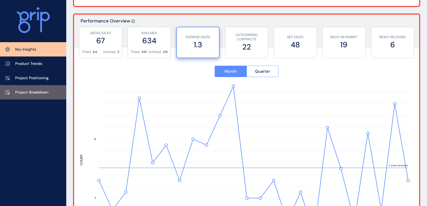
click at [36, 93] on p "Project Breakdown" at bounding box center [31, 92] width 33 height 5
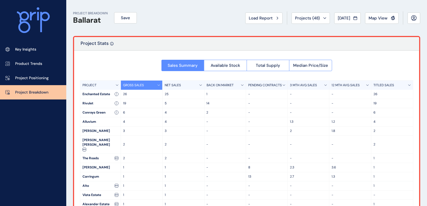
click at [305, 84] on p "3 MTH AVG SALES" at bounding box center [303, 85] width 27 height 5
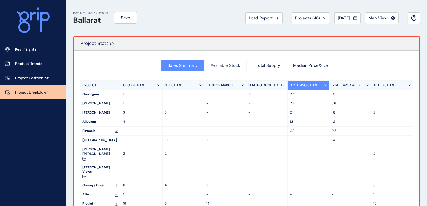
click at [230, 65] on span "Available Stock" at bounding box center [225, 65] width 29 height 5
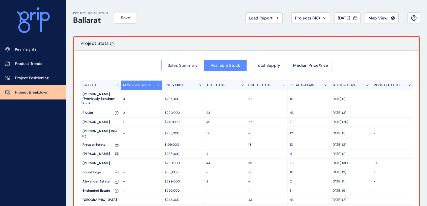
click at [181, 61] on button "Sales Summary" at bounding box center [183, 65] width 43 height 11
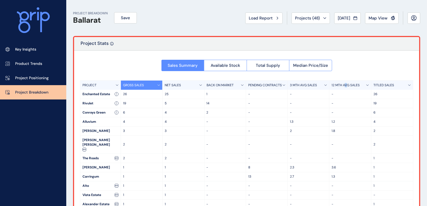
click at [345, 83] on p "12 MTH AVG SALES" at bounding box center [346, 85] width 28 height 5
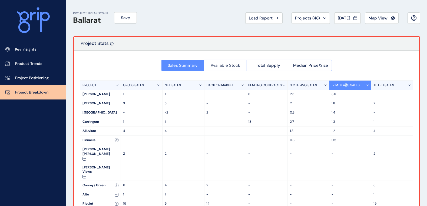
click at [225, 64] on span "Available Stock" at bounding box center [225, 65] width 29 height 5
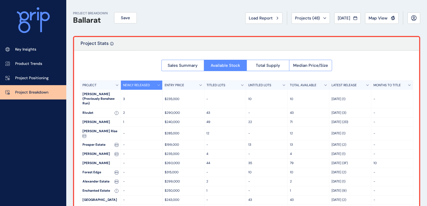
click at [235, 84] on div "TITLED LOTS" at bounding box center [226, 85] width 42 height 9
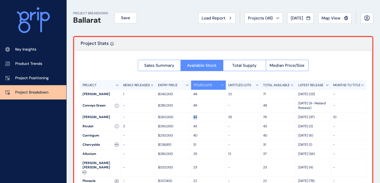
drag, startPoint x: 197, startPoint y: 117, endPoint x: 192, endPoint y: 118, distance: 4.8
click at [193, 118] on p "44" at bounding box center [208, 117] width 30 height 5
click at [195, 117] on p "44" at bounding box center [208, 117] width 30 height 5
click at [197, 117] on p "44" at bounding box center [208, 117] width 30 height 5
drag, startPoint x: 232, startPoint y: 116, endPoint x: 227, endPoint y: 116, distance: 5.2
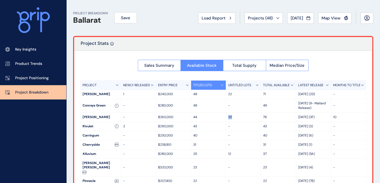
click at [227, 116] on div "35" at bounding box center [243, 117] width 35 height 9
drag, startPoint x: 231, startPoint y: 95, endPoint x: 226, endPoint y: 97, distance: 5.1
click at [226, 97] on div "22" at bounding box center [243, 94] width 35 height 9
click at [228, 95] on p "22" at bounding box center [243, 94] width 30 height 5
click at [231, 95] on p "22" at bounding box center [243, 94] width 30 height 5
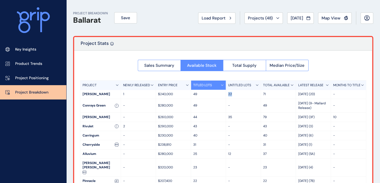
click at [232, 95] on p "22" at bounding box center [243, 94] width 30 height 5
click at [236, 66] on span "Total Supply" at bounding box center [244, 65] width 24 height 5
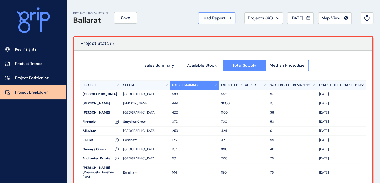
click at [221, 14] on button "Load Report" at bounding box center [216, 17] width 37 height 11
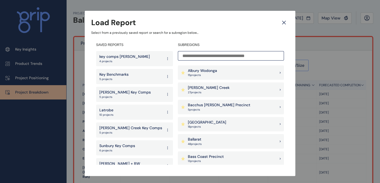
click at [189, 55] on input at bounding box center [231, 55] width 106 height 9
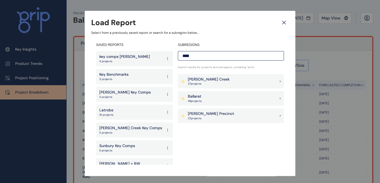
type input "****"
click at [229, 83] on div "Armstrong Creek 27 project s" at bounding box center [231, 81] width 106 height 15
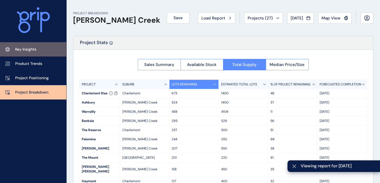
click at [22, 52] on p "Key Insights" at bounding box center [25, 49] width 21 height 5
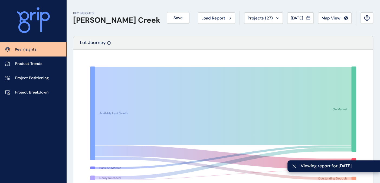
click at [301, 18] on span "[DATE]" at bounding box center [297, 17] width 12 height 5
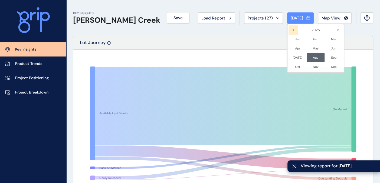
click at [288, 32] on icon "<" at bounding box center [292, 29] width 9 height 9
click at [288, 31] on icon "<" at bounding box center [292, 29] width 9 height 9
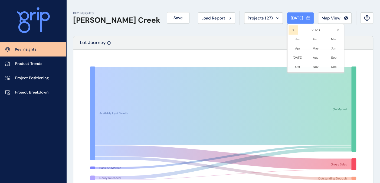
click at [288, 31] on icon "<" at bounding box center [292, 29] width 9 height 9
click at [333, 28] on icon ">" at bounding box center [337, 29] width 9 height 9
click at [328, 49] on li "Jun No report is available for this period. New months are usually published 5 …" at bounding box center [333, 48] width 18 height 9
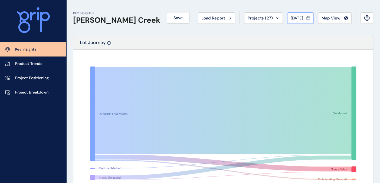
click at [297, 17] on span "Jun 2023" at bounding box center [297, 17] width 12 height 5
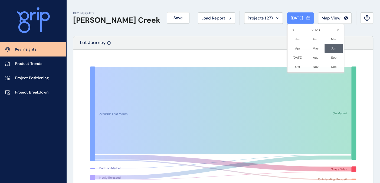
click at [290, 40] on li "Jan No report is available for this period. New months are usually published 5 …" at bounding box center [297, 39] width 18 height 9
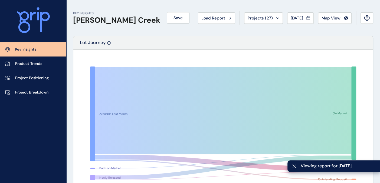
click at [223, 37] on div "Lot Journey" at bounding box center [222, 43] width 299 height 14
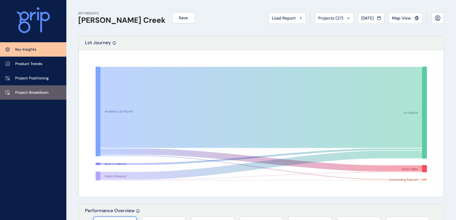
click at [35, 93] on p "Project Breakdown" at bounding box center [31, 92] width 33 height 5
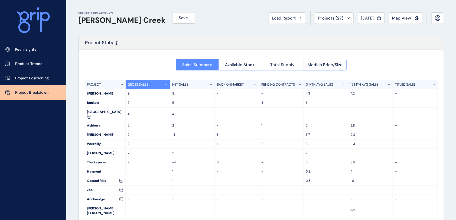
click at [280, 64] on span "Total Supply" at bounding box center [282, 64] width 24 height 5
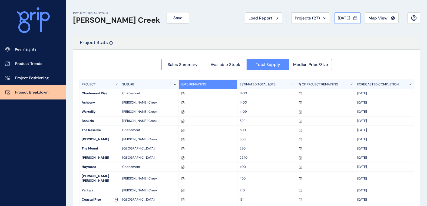
click at [356, 19] on icon at bounding box center [356, 17] width 4 height 5
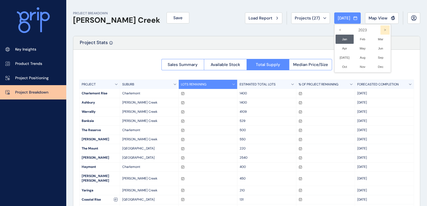
click at [384, 28] on icon ">" at bounding box center [385, 29] width 9 height 9
click at [383, 28] on icon ">" at bounding box center [385, 29] width 9 height 9
click at [355, 58] on li "Aug No report is available for this period. New months are usually published 5 …" at bounding box center [363, 57] width 18 height 9
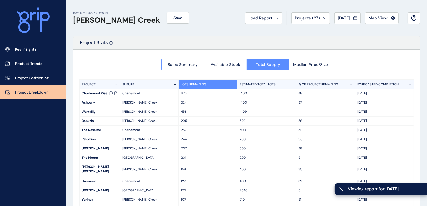
click at [189, 29] on div "PROJECT BREAKDOWN Armstrong Creek Save Load Report Projects ( 27 ) Aug 2025 202…" at bounding box center [246, 18] width 347 height 36
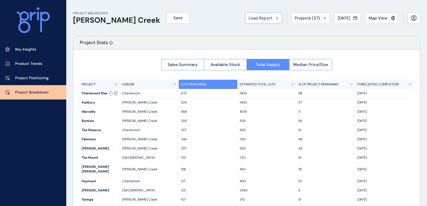
click at [265, 17] on span "Load Report" at bounding box center [261, 17] width 24 height 5
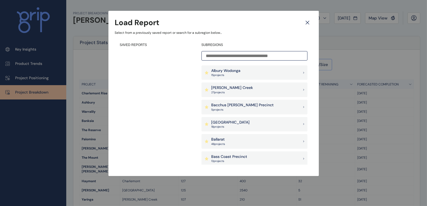
click at [213, 55] on input at bounding box center [255, 55] width 106 height 9
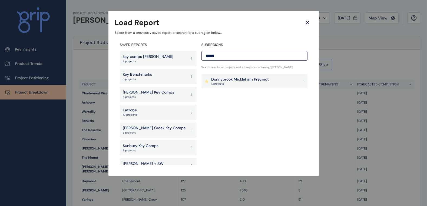
type input "*****"
click at [244, 80] on p "Donnybrook Mickleham Precinct" at bounding box center [241, 79] width 58 height 5
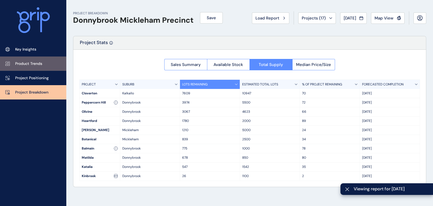
click at [29, 63] on p "Product Trends" at bounding box center [28, 63] width 27 height 5
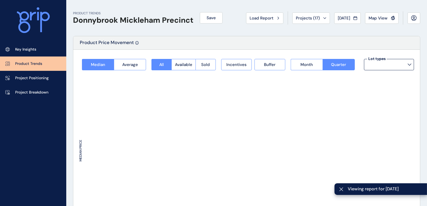
type input "**********"
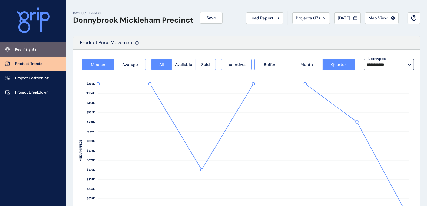
click at [35, 48] on p "Key Insights" at bounding box center [25, 49] width 21 height 5
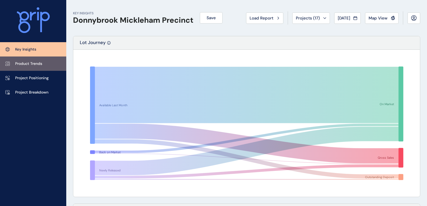
click at [31, 65] on p "Product Trends" at bounding box center [28, 63] width 27 height 5
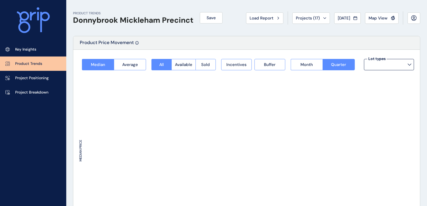
type input "**********"
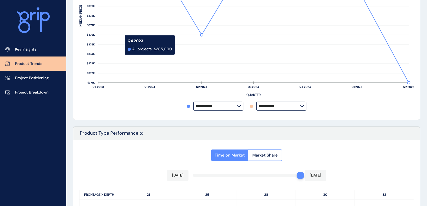
scroll to position [236, 0]
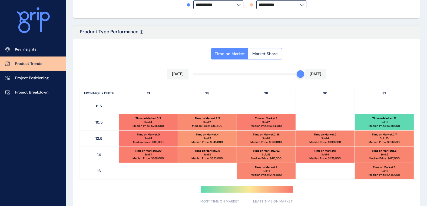
click at [257, 49] on button "Market Share" at bounding box center [265, 53] width 34 height 11
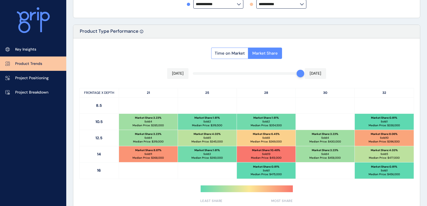
scroll to position [270, 0]
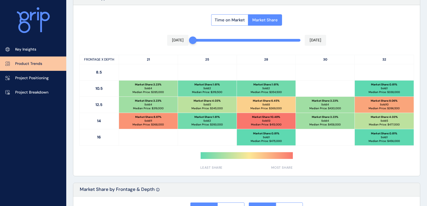
drag, startPoint x: 297, startPoint y: 41, endPoint x: 178, endPoint y: 40, distance: 118.8
click at [178, 40] on div "Time on Market Market Share Sep 2024 Aug 2025 FRONTAGE X DEPTH 21 25 28 30 32 8…" at bounding box center [246, 90] width 347 height 171
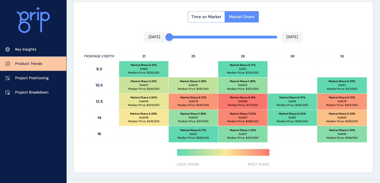
scroll to position [274, 0]
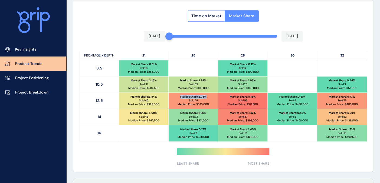
drag, startPoint x: 206, startPoint y: 97, endPoint x: 178, endPoint y: 98, distance: 28.4
click at [178, 98] on div "Market Share : 6.73 % Sold: 79 Median Price: $ 343,000" at bounding box center [193, 101] width 49 height 16
click at [201, 96] on p "Market Share : 6.73 %" at bounding box center [193, 97] width 26 height 4
drag, startPoint x: 146, startPoint y: 54, endPoint x: 141, endPoint y: 54, distance: 4.6
click at [141, 54] on p "21" at bounding box center [144, 55] width 50 height 9
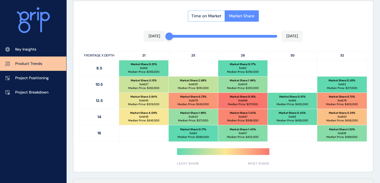
click at [197, 56] on p "25" at bounding box center [194, 55] width 50 height 9
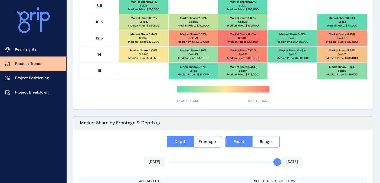
scroll to position [394, 0]
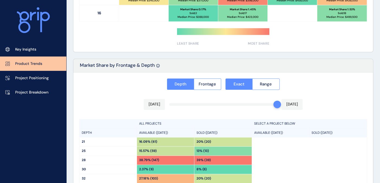
click at [280, 80] on div "Depth Frontage Exact Range" at bounding box center [223, 83] width 288 height 11
click at [277, 81] on button "Range" at bounding box center [265, 83] width 27 height 11
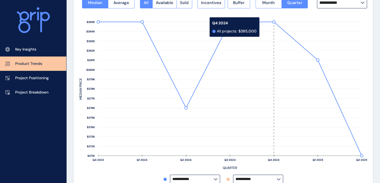
scroll to position [0, 0]
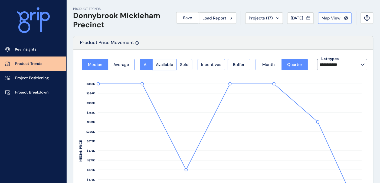
click at [334, 17] on span "Map View" at bounding box center [330, 17] width 19 height 5
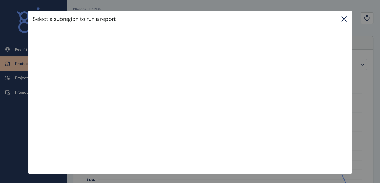
click at [346, 18] on icon at bounding box center [344, 19] width 6 height 6
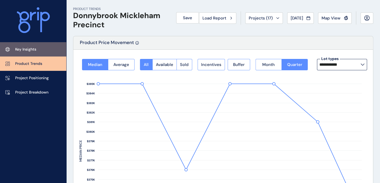
click at [24, 50] on p "Key Insights" at bounding box center [25, 49] width 21 height 5
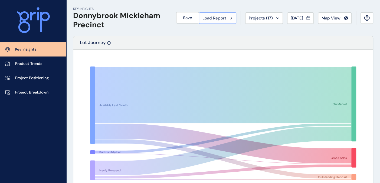
click at [210, 20] on span "Load Report" at bounding box center [214, 17] width 24 height 5
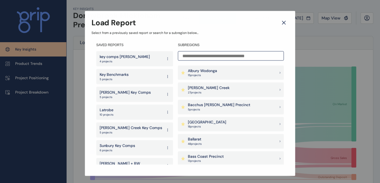
click at [205, 57] on input at bounding box center [231, 55] width 106 height 9
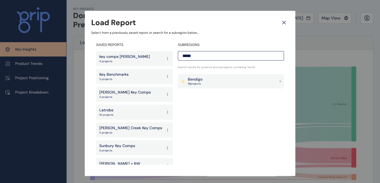
type input "*****"
click at [233, 78] on div "Bendigo 19 project s" at bounding box center [231, 81] width 106 height 15
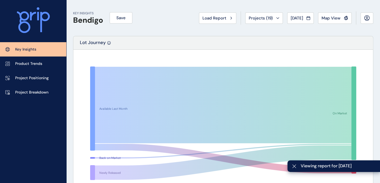
click at [297, 17] on span "[DATE]" at bounding box center [297, 17] width 12 height 5
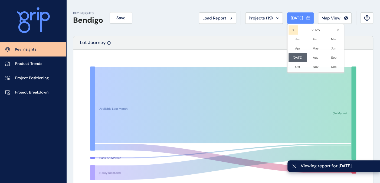
click at [290, 30] on icon "<" at bounding box center [292, 29] width 9 height 9
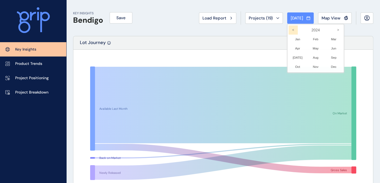
click at [290, 30] on icon "<" at bounding box center [292, 29] width 9 height 9
click at [330, 65] on li "Dec No report is available for this period. New months are usually published 5 …" at bounding box center [333, 66] width 18 height 9
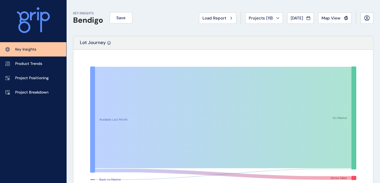
click at [222, 18] on div "Load Report" at bounding box center [217, 17] width 30 height 5
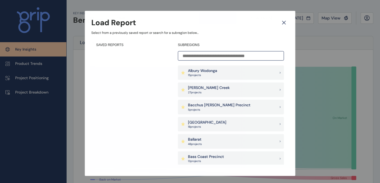
drag, startPoint x: 206, startPoint y: 54, endPoint x: 201, endPoint y: 51, distance: 5.6
click at [206, 54] on input at bounding box center [231, 55] width 106 height 9
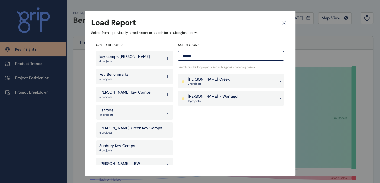
type input "*****"
click at [198, 78] on p "[PERSON_NAME] Creek" at bounding box center [209, 79] width 42 height 5
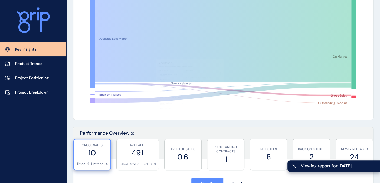
scroll to position [90, 0]
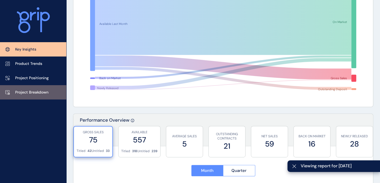
click at [53, 93] on link "Project Breakdown" at bounding box center [33, 92] width 66 height 14
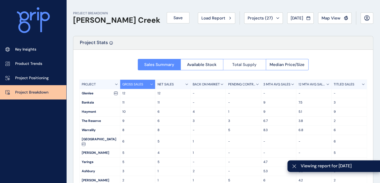
click at [256, 64] on button "Total Supply" at bounding box center [244, 64] width 43 height 11
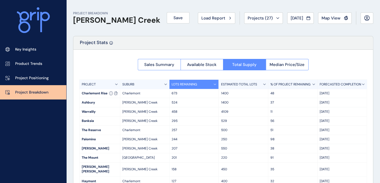
click at [187, 37] on div "Project Stats" at bounding box center [222, 43] width 299 height 14
click at [327, 17] on span "Map View" at bounding box center [330, 17] width 19 height 5
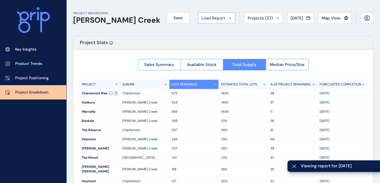
click at [222, 17] on div "Load Report" at bounding box center [216, 17] width 30 height 5
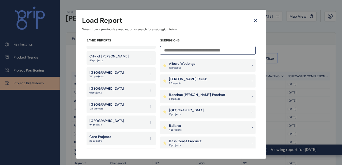
scroll to position [406, 0]
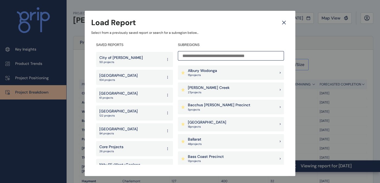
click at [124, 91] on p "[GEOGRAPHIC_DATA]" at bounding box center [118, 93] width 38 height 5
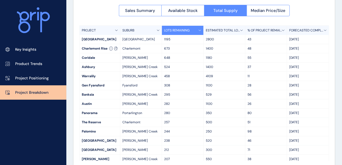
scroll to position [62, 0]
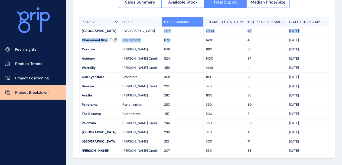
drag, startPoint x: 163, startPoint y: 31, endPoint x: 168, endPoint y: 39, distance: 9.5
click at [168, 39] on div "PROJECT SUBURB LOTS REMAINING ESTIMATED TOTAL LOTS % OF PROJECT REMAINING FOREC…" at bounding box center [203, 84] width 249 height 135
click at [168, 39] on p "673" at bounding box center [182, 40] width 37 height 5
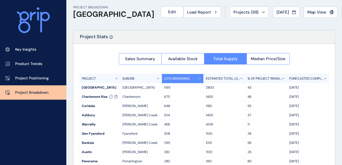
scroll to position [0, 0]
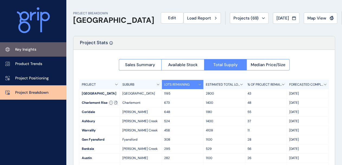
click at [36, 49] on p "Key Insights" at bounding box center [25, 49] width 21 height 5
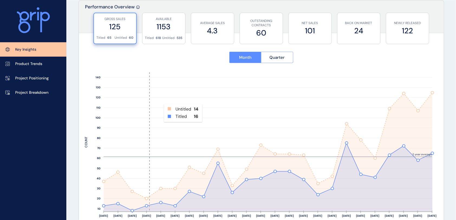
scroll to position [187, 0]
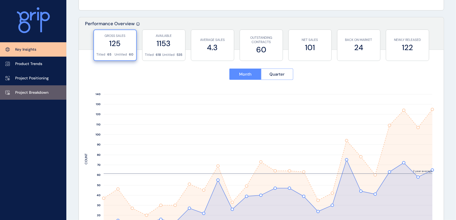
click at [46, 91] on p "Project Breakdown" at bounding box center [31, 92] width 33 height 5
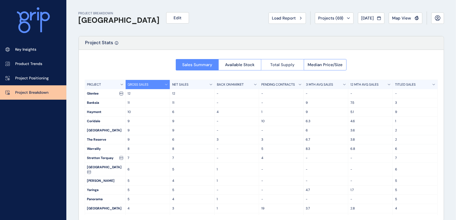
click at [274, 63] on span "Total Supply" at bounding box center [282, 64] width 24 height 5
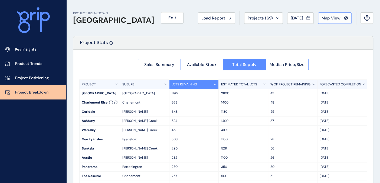
click at [334, 19] on span "Map View" at bounding box center [330, 17] width 19 height 5
